Goal: Information Seeking & Learning: Learn about a topic

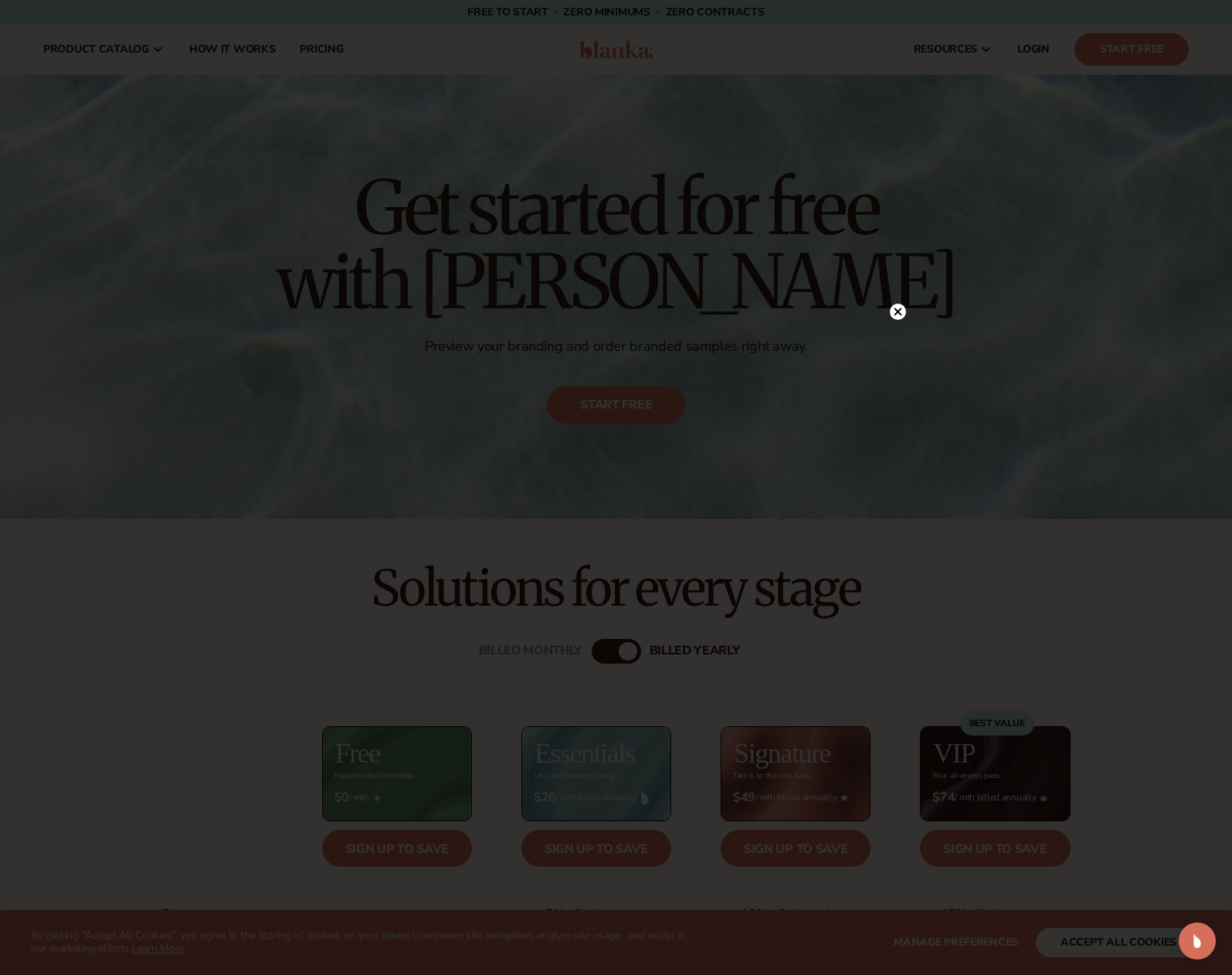
click at [897, 307] on circle at bounding box center [898, 312] width 16 height 16
